Goal: Information Seeking & Learning: Learn about a topic

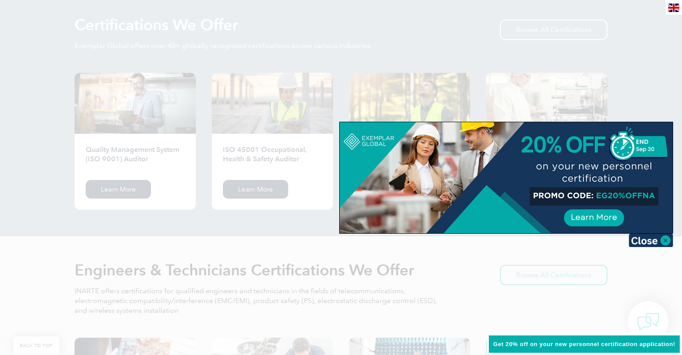
scroll to position [1031, 0]
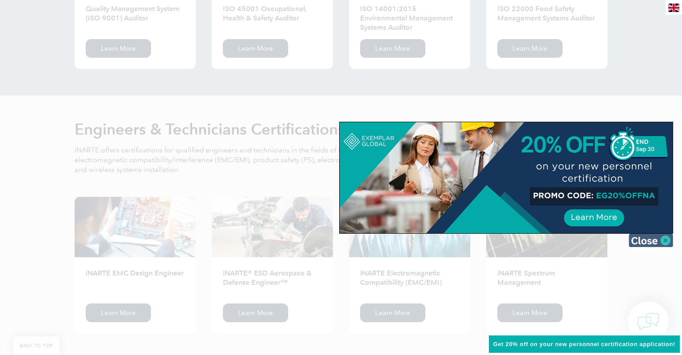
click at [639, 239] on img at bounding box center [650, 239] width 44 height 13
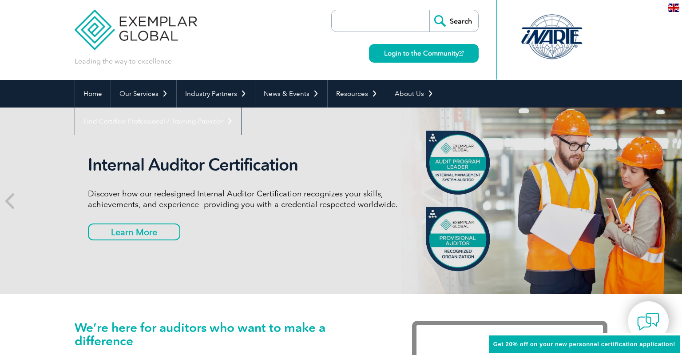
scroll to position [0, 0]
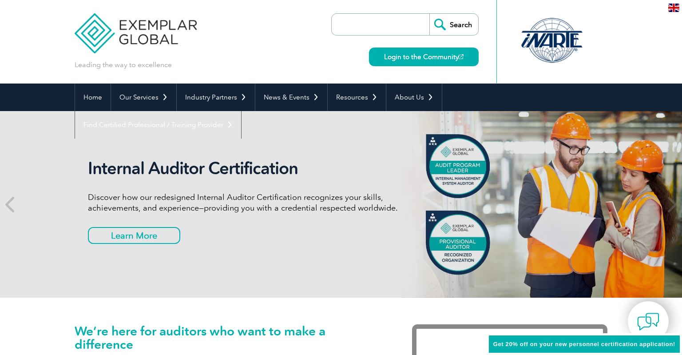
click at [350, 22] on input "search" at bounding box center [382, 24] width 93 height 21
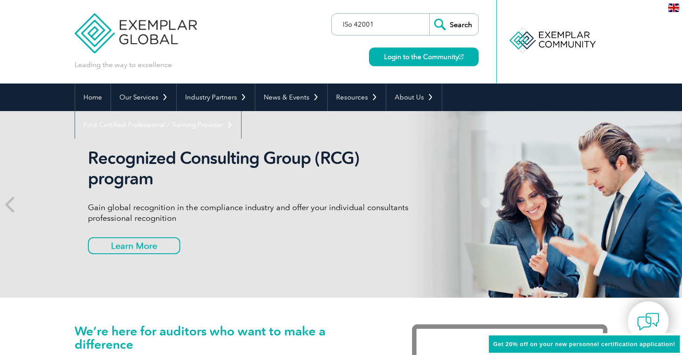
type input "ISo 42001"
click at [452, 25] on input "Search" at bounding box center [453, 24] width 49 height 21
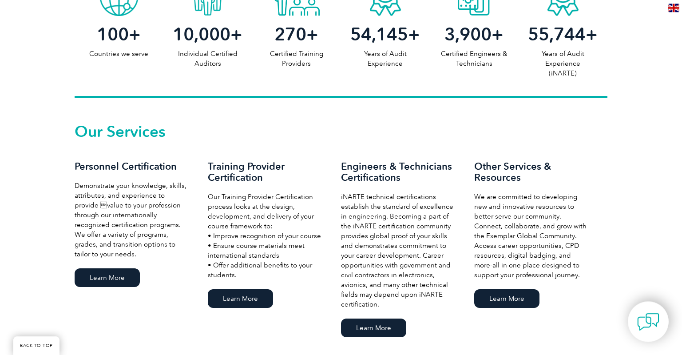
scroll to position [562, 0]
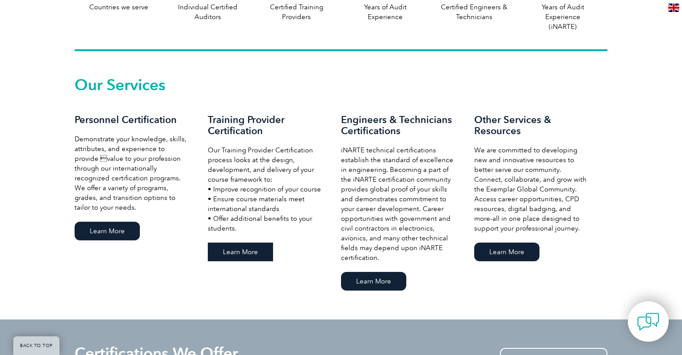
click at [237, 248] on link "Learn More" at bounding box center [240, 251] width 65 height 19
click at [110, 227] on link "Learn More" at bounding box center [107, 230] width 65 height 19
click at [506, 250] on link "Learn More" at bounding box center [506, 251] width 65 height 19
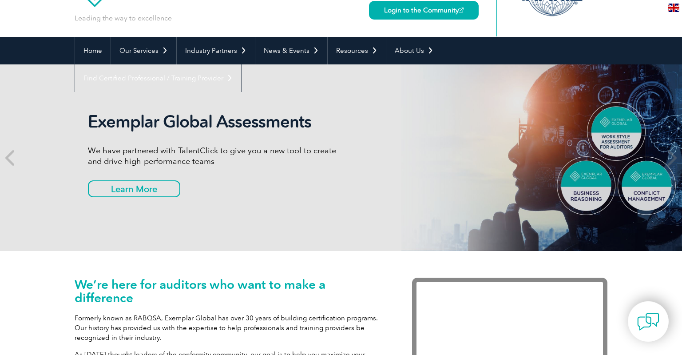
scroll to position [0, 0]
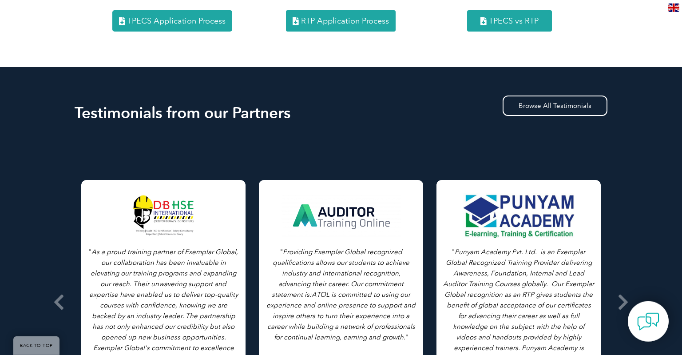
scroll to position [1406, 0]
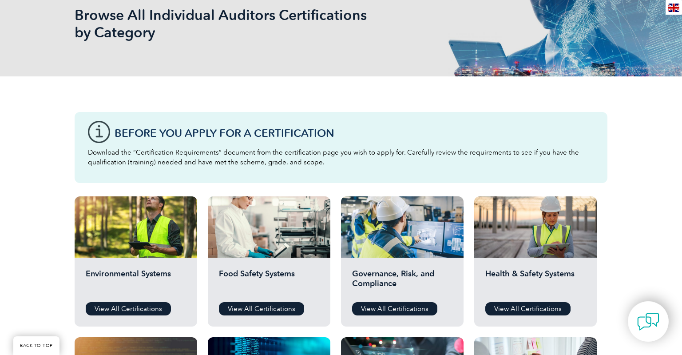
scroll to position [234, 0]
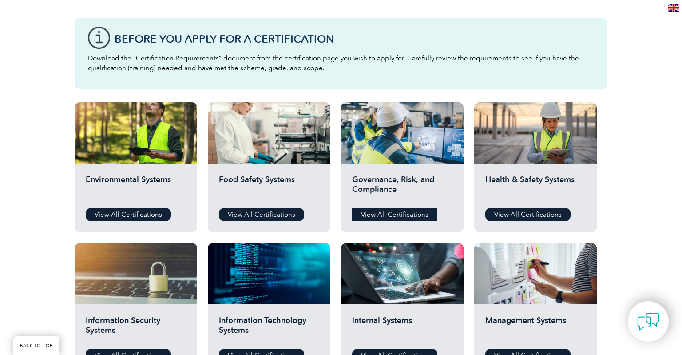
click at [379, 212] on link "View All Certifications" at bounding box center [394, 214] width 85 height 13
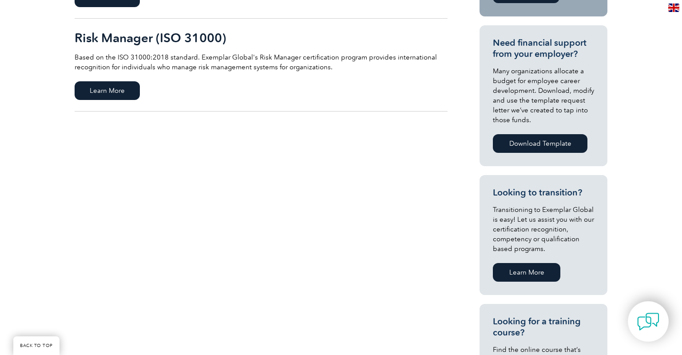
scroll to position [187, 0]
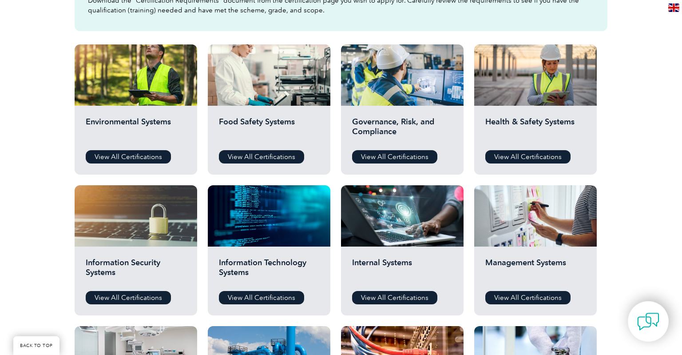
scroll to position [328, 0]
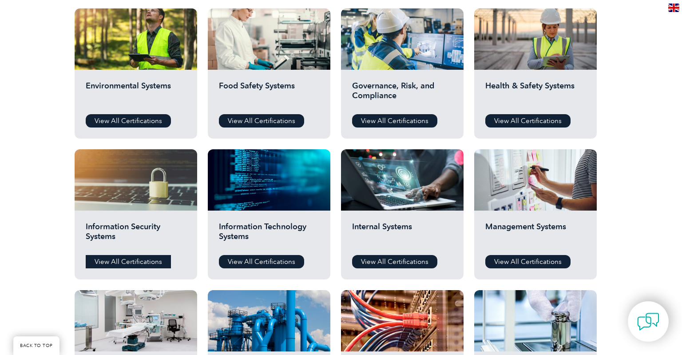
click at [132, 260] on link "View All Certifications" at bounding box center [128, 261] width 85 height 13
click at [269, 263] on link "View All Certifications" at bounding box center [261, 261] width 85 height 13
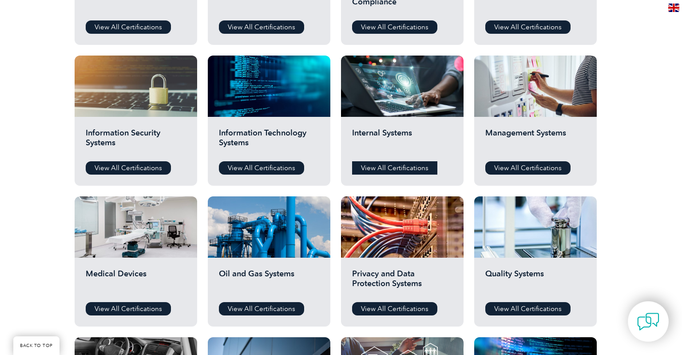
click at [390, 164] on link "View All Certifications" at bounding box center [394, 167] width 85 height 13
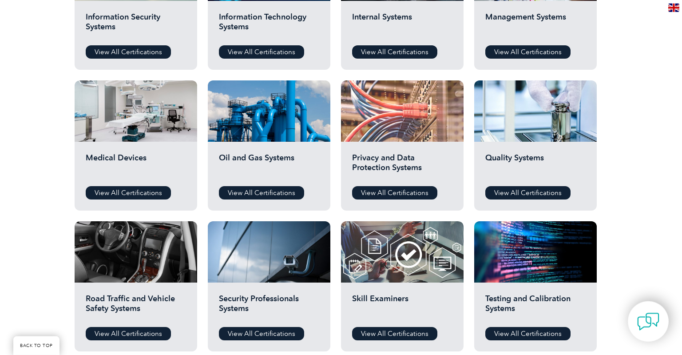
scroll to position [562, 0]
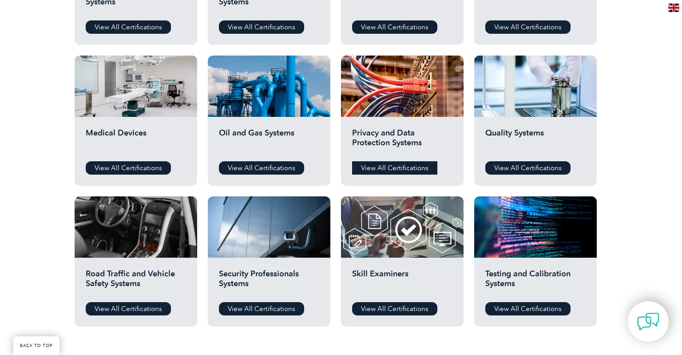
click at [376, 170] on link "View All Certifications" at bounding box center [394, 167] width 85 height 13
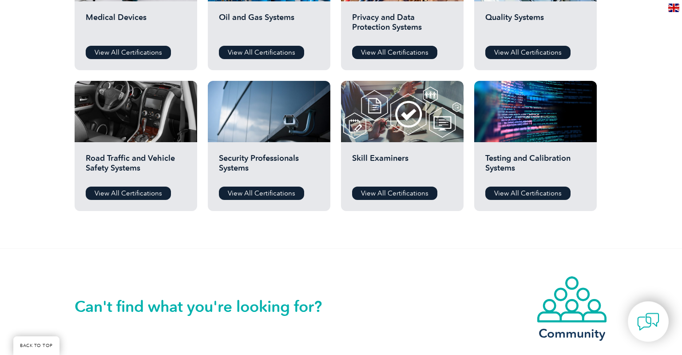
scroll to position [703, 0]
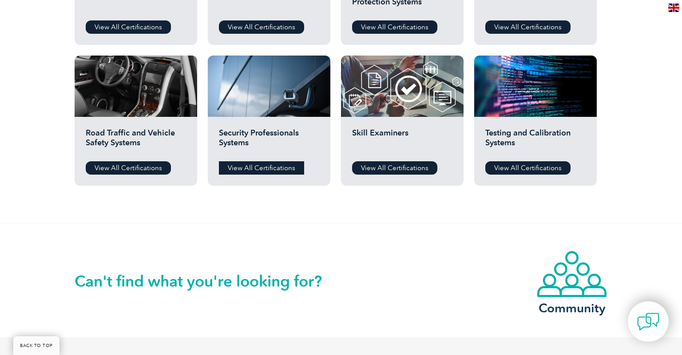
click at [262, 167] on link "View All Certifications" at bounding box center [261, 167] width 85 height 13
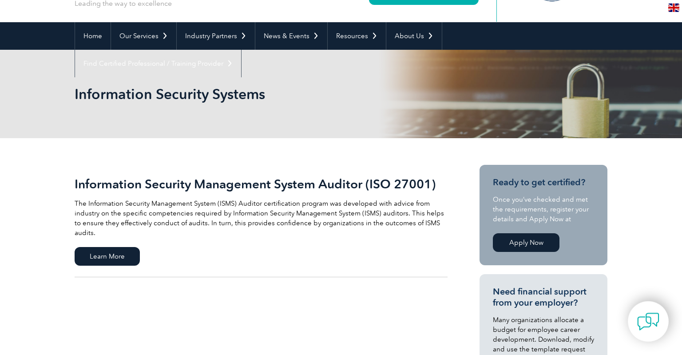
scroll to position [94, 0]
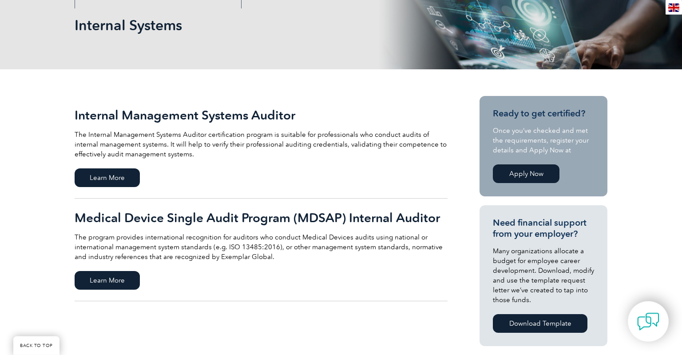
scroll to position [140, 0]
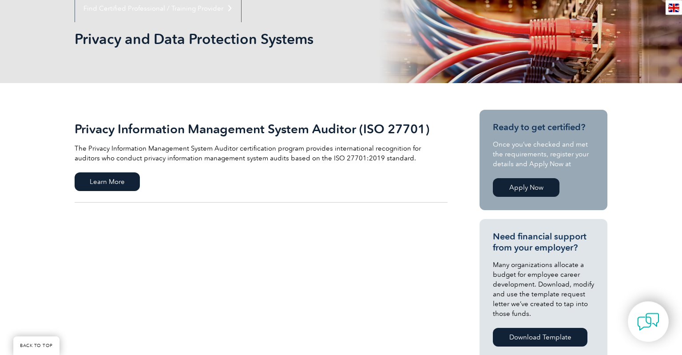
scroll to position [140, 0]
